Goal: Information Seeking & Learning: Learn about a topic

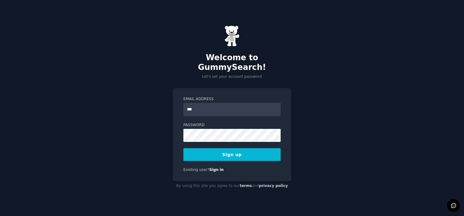
type input "**********"
click at [183, 148] on button "Sign up" at bounding box center [231, 154] width 97 height 13
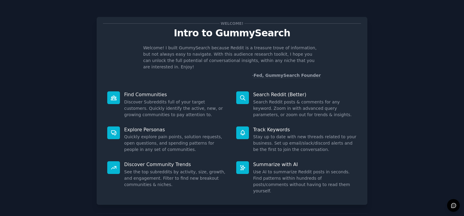
scroll to position [21, 0]
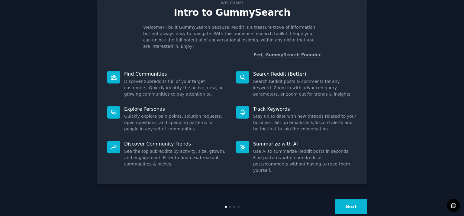
click at [355, 199] on button "Next" at bounding box center [351, 206] width 32 height 15
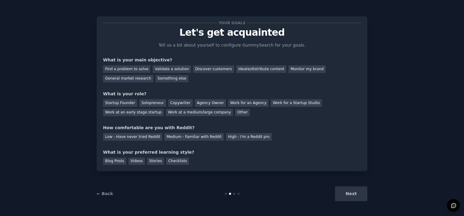
scroll to position [1, 0]
click at [128, 68] on div "Find a problem to solve" at bounding box center [126, 69] width 47 height 8
click at [355, 195] on div "Next" at bounding box center [322, 193] width 90 height 15
click at [118, 103] on div "Startup Founder" at bounding box center [120, 103] width 34 height 8
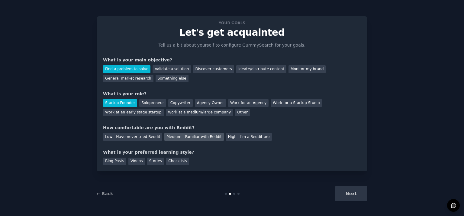
click at [194, 139] on div "Medium - Familiar with Reddit" at bounding box center [193, 137] width 59 height 8
click at [168, 161] on div "Checklists" at bounding box center [177, 161] width 23 height 8
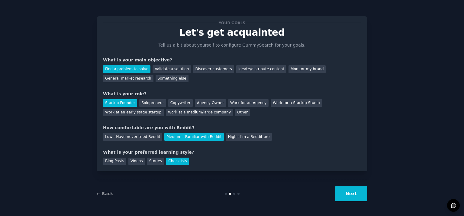
click at [350, 196] on button "Next" at bounding box center [351, 193] width 32 height 15
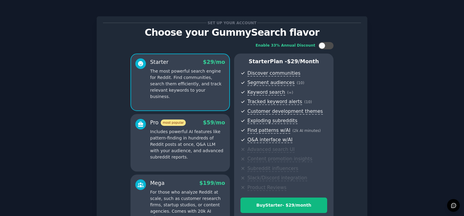
scroll to position [74, 0]
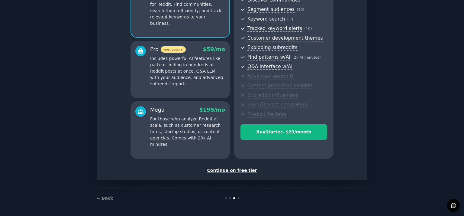
click at [235, 169] on div "Continue on free tier" at bounding box center [232, 170] width 258 height 6
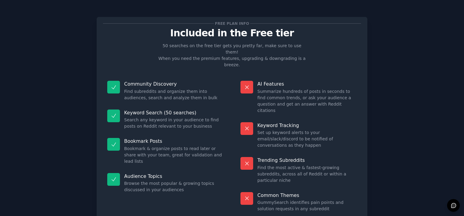
scroll to position [19, 0]
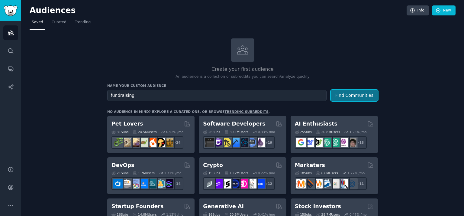
click at [347, 96] on button "Find Communities" at bounding box center [354, 95] width 47 height 11
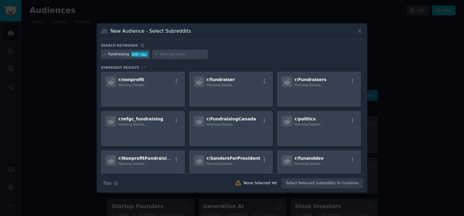
click at [360, 32] on icon at bounding box center [359, 31] width 6 height 6
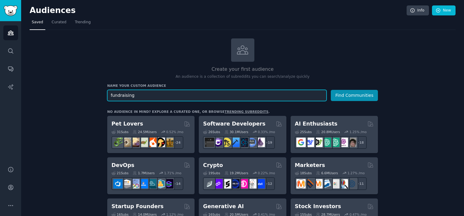
click at [111, 96] on input "fundraising" at bounding box center [216, 95] width 219 height 11
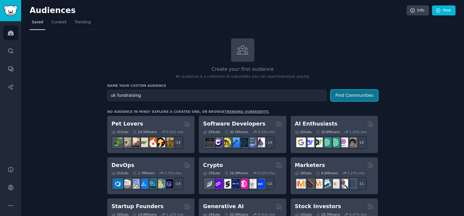
click at [360, 93] on button "Find Communities" at bounding box center [354, 95] width 47 height 11
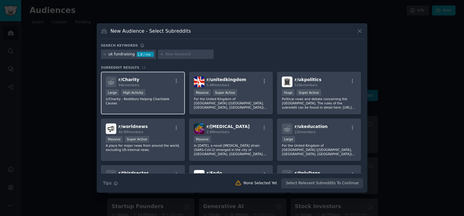
click at [169, 88] on div "r/ Charity 94k members Large High Activity /r/Charity - Redditors Helping Chari…" at bounding box center [143, 93] width 84 height 43
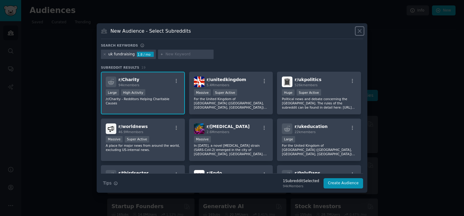
click at [359, 29] on icon at bounding box center [359, 31] width 6 height 6
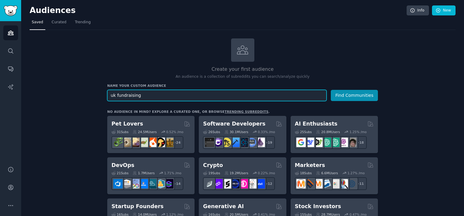
drag, startPoint x: 115, startPoint y: 95, endPoint x: 83, endPoint y: 94, distance: 32.6
type input "fundraising"
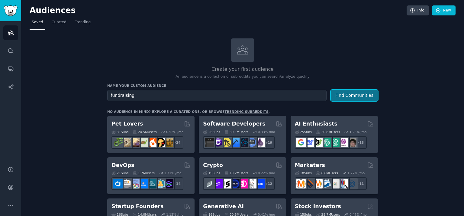
click at [360, 97] on button "Find Communities" at bounding box center [354, 95] width 47 height 11
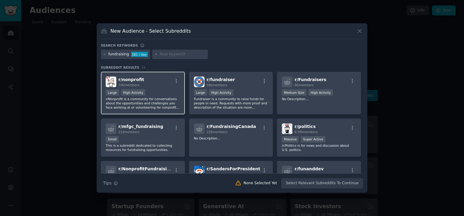
click at [154, 86] on div "r/ nonprofit 74k members" at bounding box center [143, 81] width 74 height 11
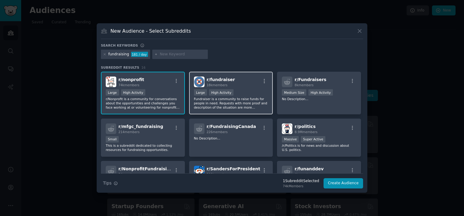
click at [257, 84] on div "r/ fundraiser 18k members" at bounding box center [231, 81] width 74 height 11
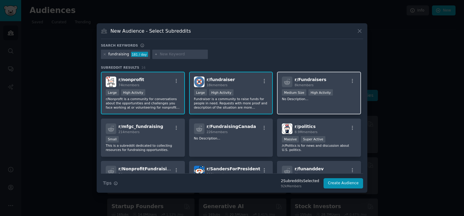
click at [323, 84] on div "r/ Fundraisers 8k members" at bounding box center [319, 81] width 74 height 11
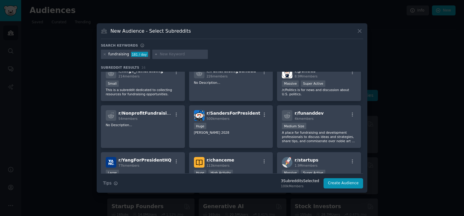
scroll to position [56, 0]
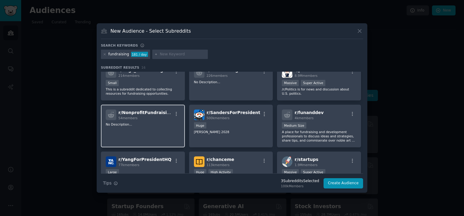
click at [162, 126] on div "r/ NonprofitFundraising 54 members No Description..." at bounding box center [143, 125] width 84 height 43
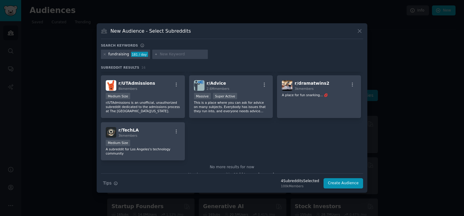
scroll to position [181, 0]
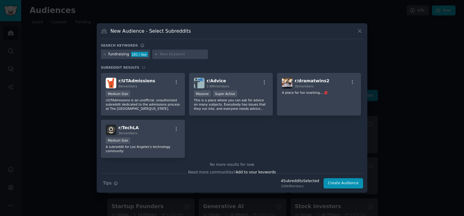
click at [155, 52] on div at bounding box center [180, 55] width 56 height 10
click at [154, 53] on icon at bounding box center [155, 54] width 3 height 3
click at [172, 53] on input "text" at bounding box center [183, 54] width 46 height 5
type input "f"
type input "charity"
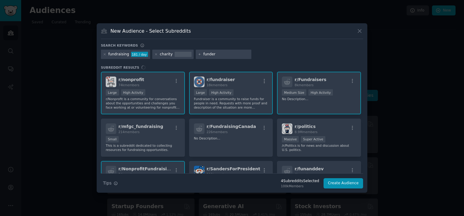
type input "funders"
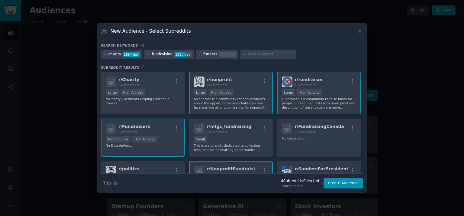
click at [168, 81] on div "r/ Charity 94k members Large High Activity /r/Charity - Redditors Helping Chari…" at bounding box center [232, 122] width 262 height 101
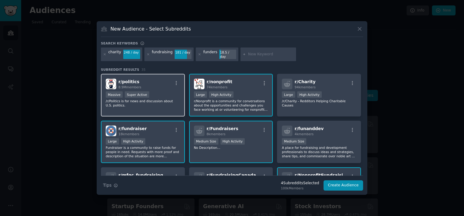
click at [181, 91] on div "r/ politics 8.9M members >= 95th percentile for submissions / day Massive Super…" at bounding box center [143, 95] width 84 height 43
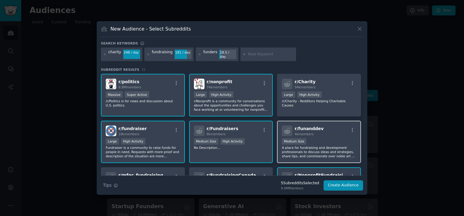
click at [325, 138] on div "1000 - 10,000 members Medium Size" at bounding box center [319, 142] width 74 height 8
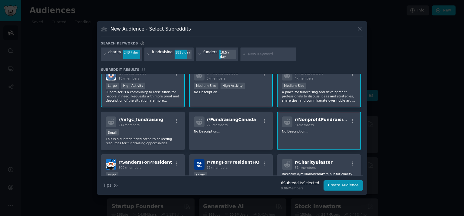
scroll to position [56, 0]
click at [328, 134] on div "r/ NonprofitFundraising 54 members No Description..." at bounding box center [319, 130] width 84 height 38
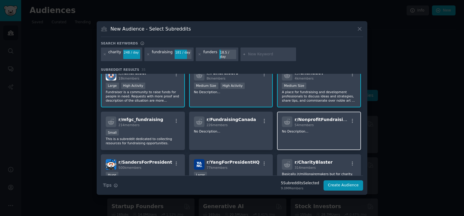
click at [301, 123] on span "54 members" at bounding box center [303, 125] width 19 height 4
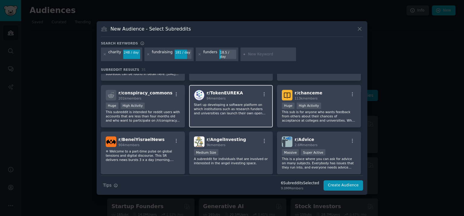
scroll to position [468, 0]
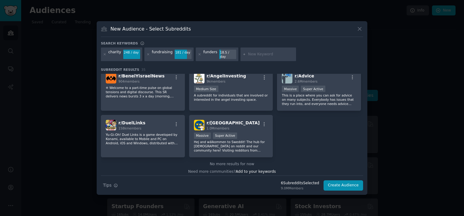
click at [253, 54] on input "text" at bounding box center [271, 54] width 46 height 5
type input "fundingapplications"
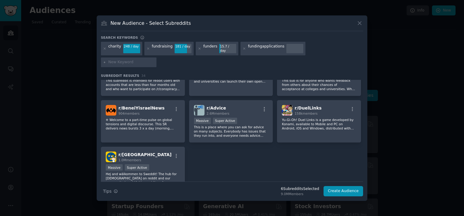
scroll to position [445, 0]
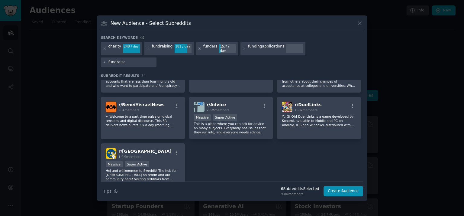
type input "fundraiser"
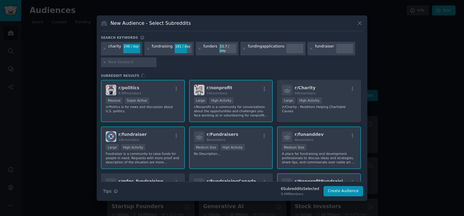
click at [324, 91] on div "r/ politics 8.9M members >= 95th percentile for submissions / day Massive Super…" at bounding box center [232, 130] width 262 height 101
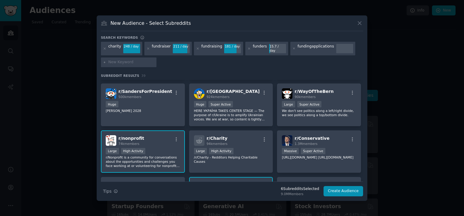
scroll to position [43, 0]
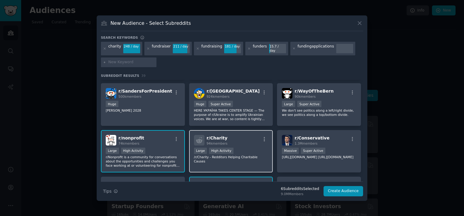
click at [238, 147] on div "Large High Activity" at bounding box center [231, 151] width 74 height 8
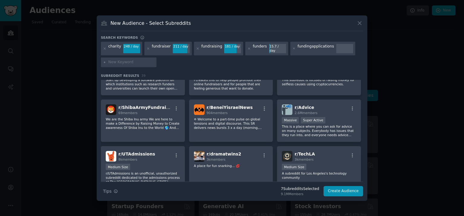
scroll to position [511, 0]
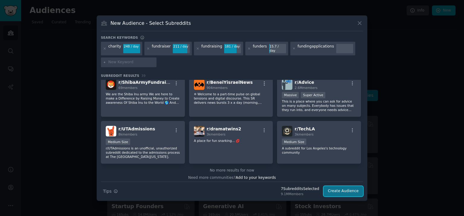
click at [347, 190] on button "Create Audience" at bounding box center [343, 191] width 40 height 10
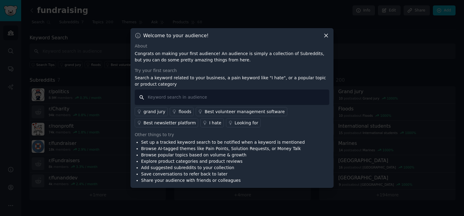
click at [183, 98] on input "text" at bounding box center [232, 96] width 194 height 15
type input "w"
click at [324, 35] on icon at bounding box center [326, 35] width 6 height 6
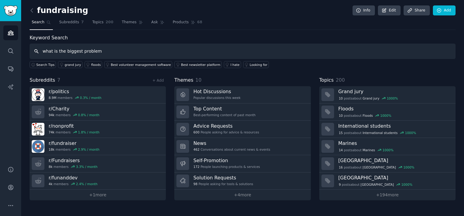
type input "what is the biggest problem"
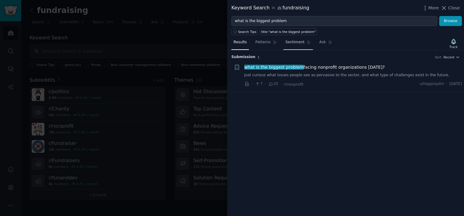
click at [286, 40] on span "Sentiment" at bounding box center [294, 42] width 19 height 5
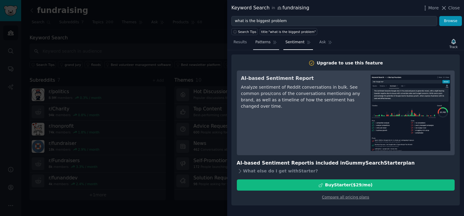
click at [263, 42] on span "Patterns" at bounding box center [262, 42] width 15 height 5
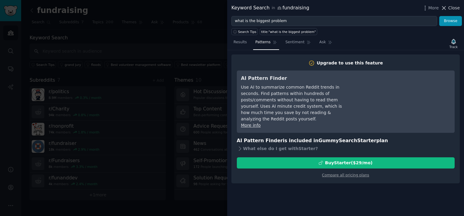
click at [449, 8] on span "Close" at bounding box center [453, 8] width 11 height 6
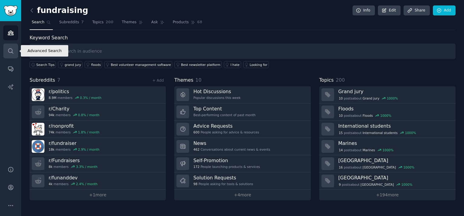
click at [9, 51] on icon "Sidebar" at bounding box center [11, 51] width 6 height 6
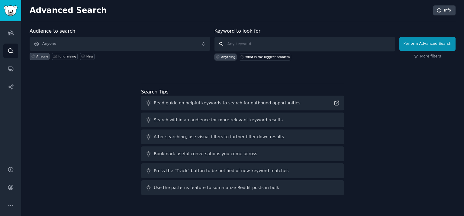
click at [245, 48] on input "text" at bounding box center [304, 44] width 181 height 14
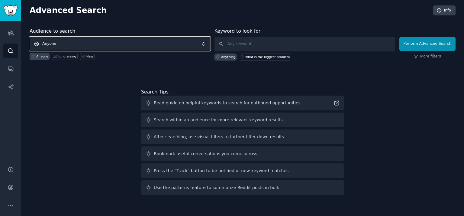
click at [117, 41] on span "Anyone" at bounding box center [120, 44] width 181 height 14
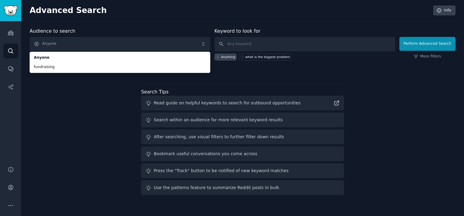
click at [70, 116] on div "Audience to search Anyone Anyone fundraising Anyone fundraising New Keyword to …" at bounding box center [243, 112] width 426 height 170
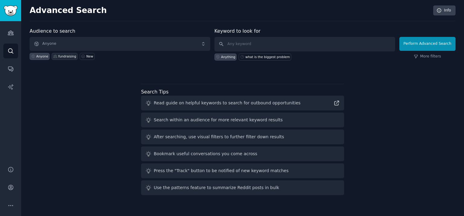
click at [63, 58] on div "fundraising" at bounding box center [67, 56] width 18 height 4
type input "problem"
click button "Perform Advanced Search" at bounding box center [427, 44] width 56 height 14
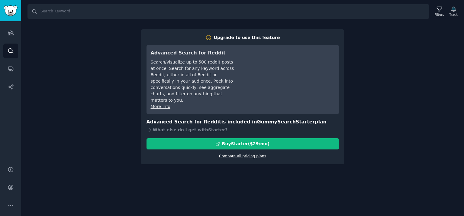
click at [248, 154] on link "Compare all pricing plans" at bounding box center [242, 156] width 47 height 4
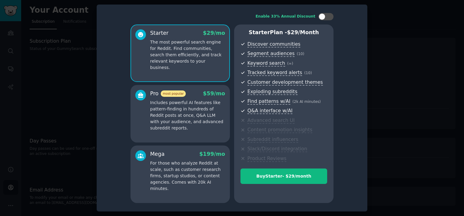
click at [384, 29] on div at bounding box center [232, 108] width 464 height 216
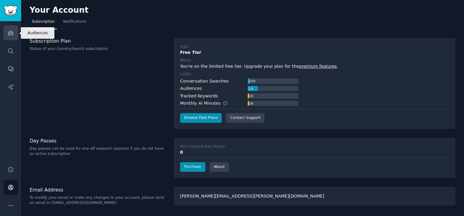
click at [6, 35] on link "Audiences" at bounding box center [10, 32] width 15 height 15
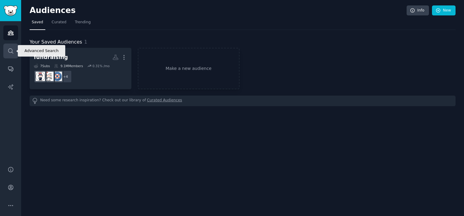
click at [12, 54] on link "Search" at bounding box center [10, 50] width 15 height 15
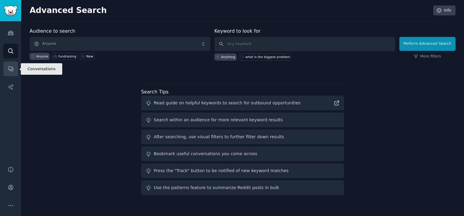
click at [12, 67] on icon "Sidebar" at bounding box center [10, 69] width 5 height 5
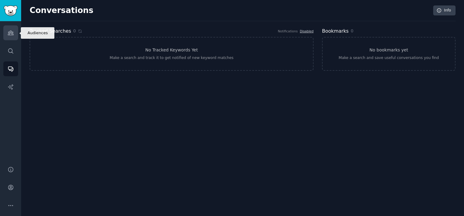
click at [12, 37] on link "Audiences" at bounding box center [10, 32] width 15 height 15
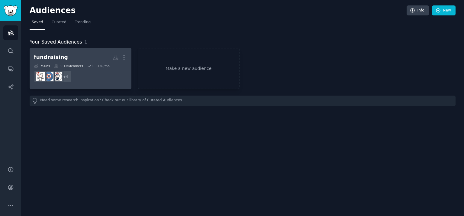
click at [86, 59] on h2 "fundraising More" at bounding box center [80, 57] width 93 height 11
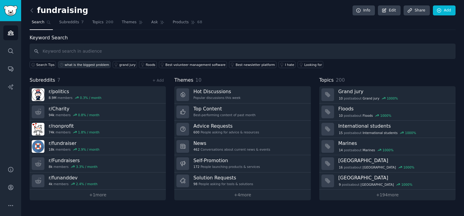
click at [84, 66] on div "what is the biggest problem" at bounding box center [87, 64] width 44 height 4
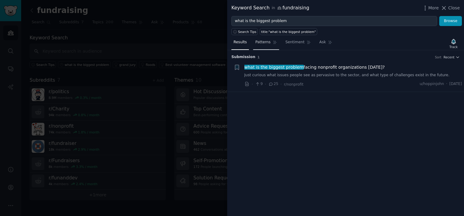
click at [265, 43] on span "Patterns" at bounding box center [262, 42] width 15 height 5
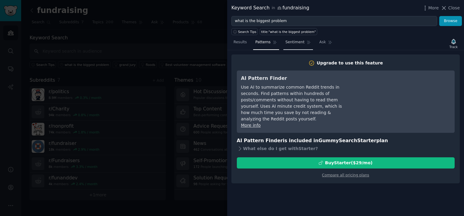
click at [285, 43] on span "Sentiment" at bounding box center [294, 42] width 19 height 5
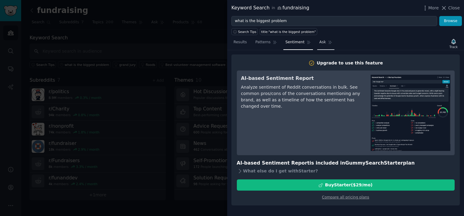
click at [317, 44] on link "Ask" at bounding box center [325, 43] width 17 height 12
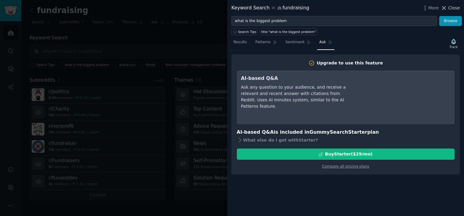
click at [447, 8] on icon at bounding box center [443, 8] width 6 height 6
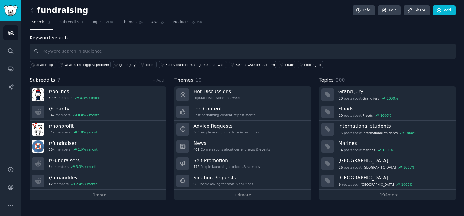
drag, startPoint x: 108, startPoint y: 76, endPoint x: 232, endPoint y: 37, distance: 130.1
click at [232, 37] on div "Keyword Search Search Tips what is the biggest problem grand jury floods Best v…" at bounding box center [243, 51] width 426 height 34
click at [173, 21] on span "Products" at bounding box center [181, 22] width 16 height 5
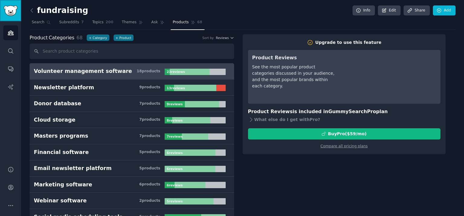
click at [9, 7] on img "Sidebar" at bounding box center [11, 10] width 14 height 11
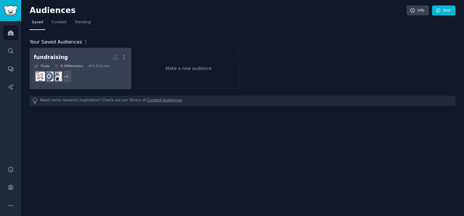
click at [98, 54] on h2 "fundraising More" at bounding box center [80, 57] width 93 height 11
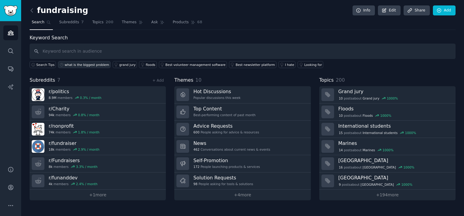
click at [88, 62] on div "what is the biggest problem" at bounding box center [87, 64] width 44 height 4
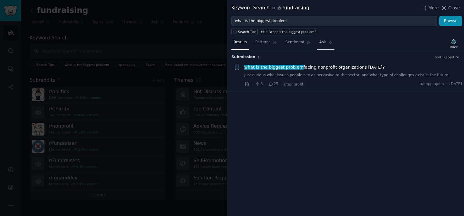
click at [319, 44] on span "Ask" at bounding box center [322, 42] width 7 height 5
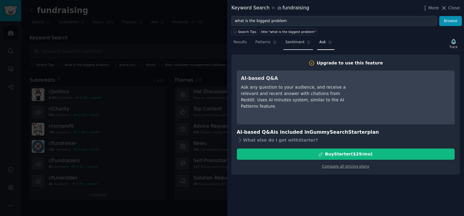
click at [307, 43] on icon at bounding box center [308, 42] width 3 height 3
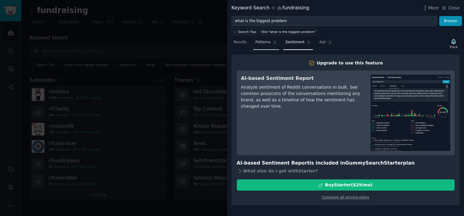
click at [265, 45] on link "Patterns" at bounding box center [266, 43] width 26 height 12
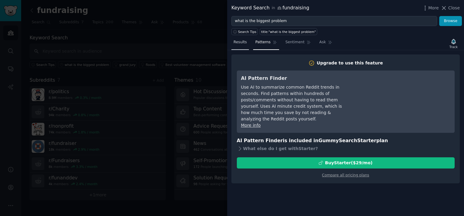
click at [241, 45] on link "Results" at bounding box center [240, 43] width 18 height 12
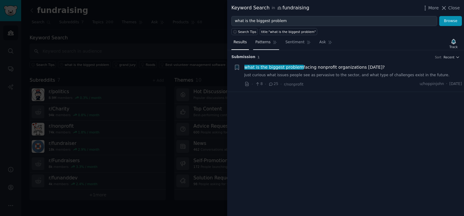
click at [263, 42] on span "Patterns" at bounding box center [262, 42] width 15 height 5
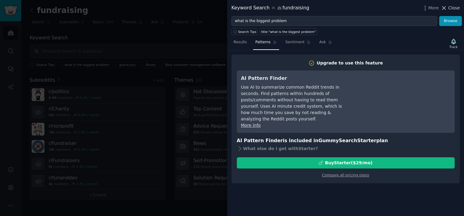
click at [452, 8] on span "Close" at bounding box center [453, 8] width 11 height 6
